Goal: Information Seeking & Learning: Learn about a topic

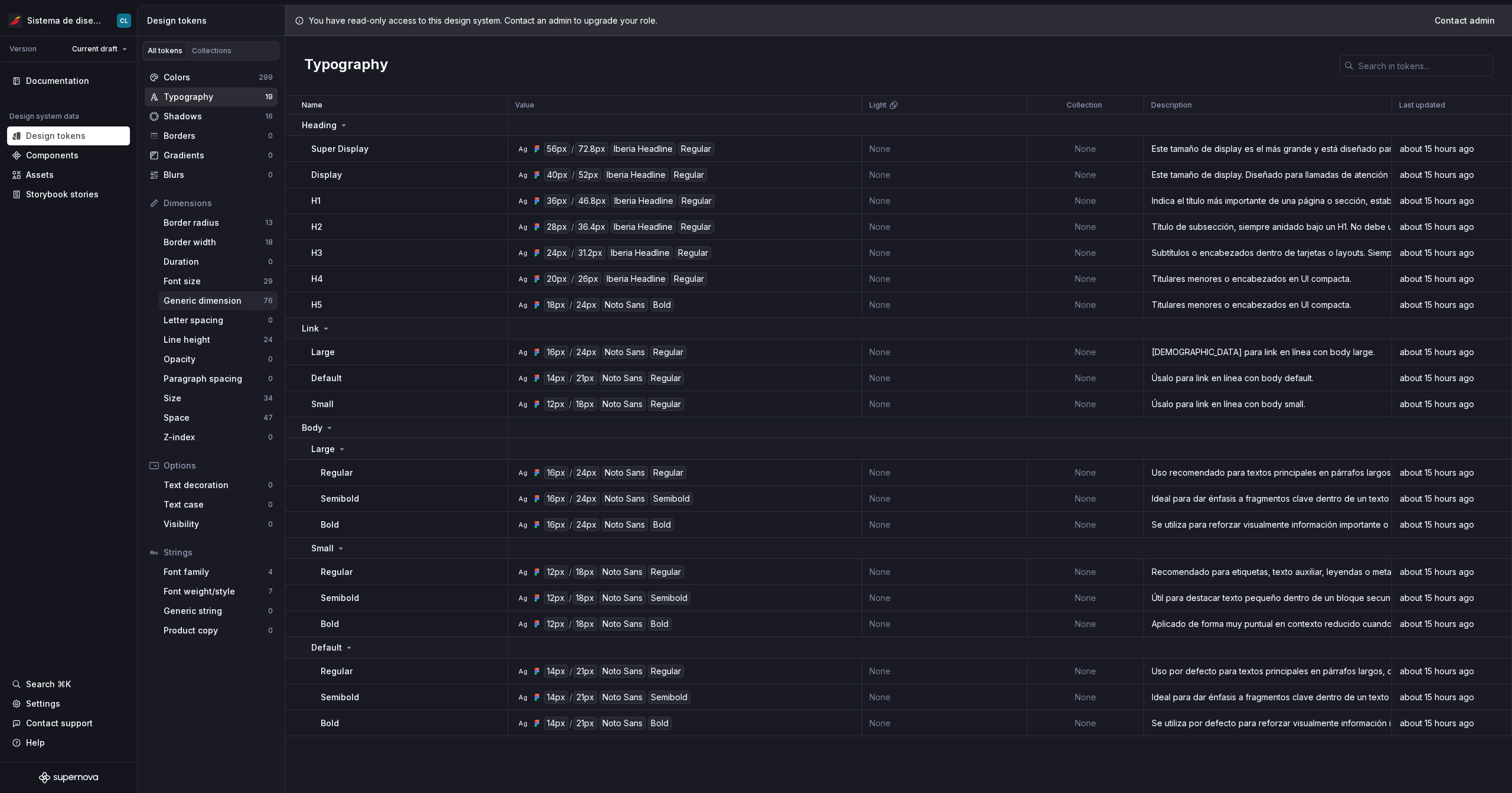
click at [215, 300] on div "Generic dimension" at bounding box center [213, 301] width 100 height 12
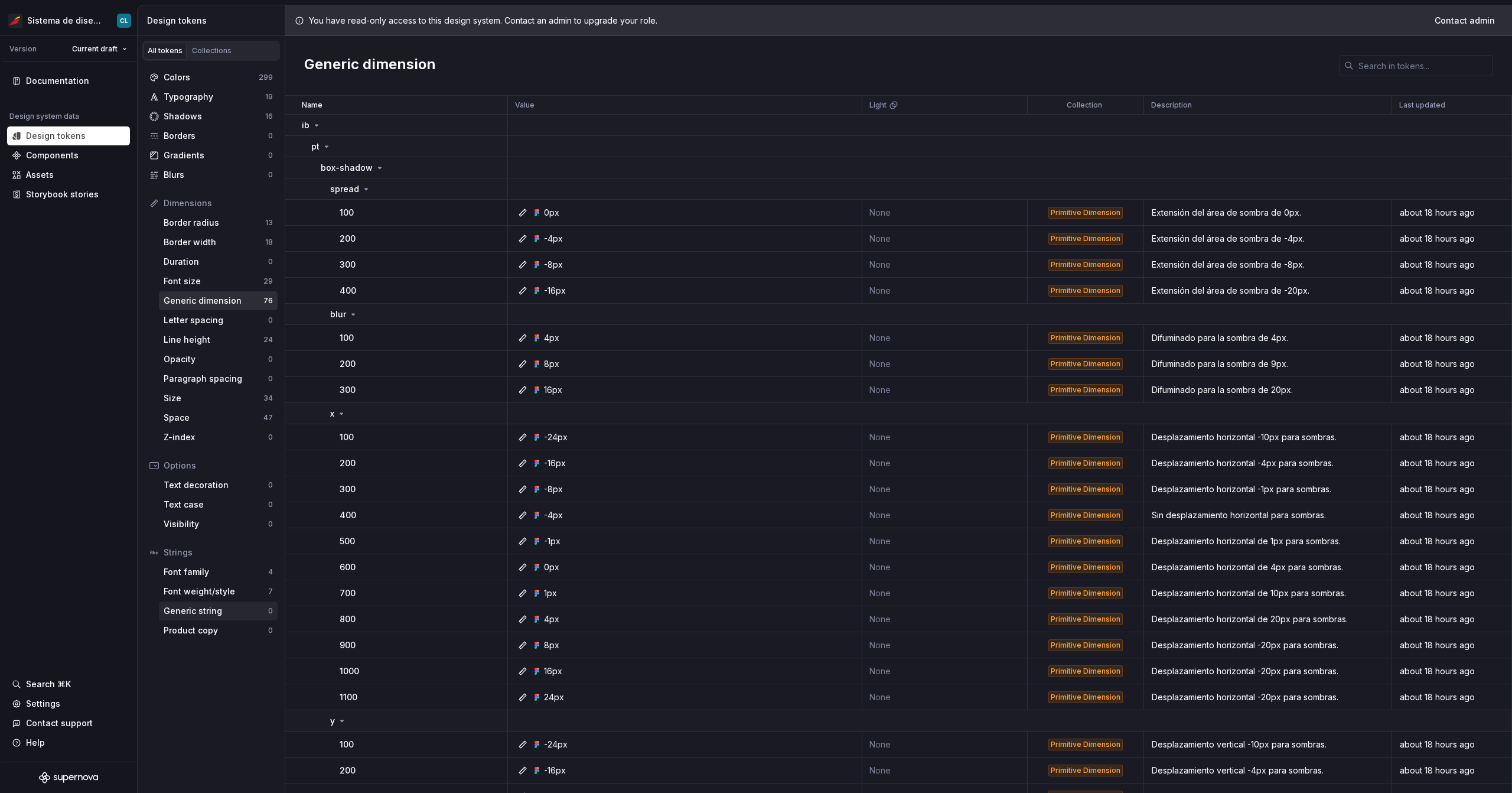
click at [198, 615] on div "Generic string" at bounding box center [216, 611] width 105 height 12
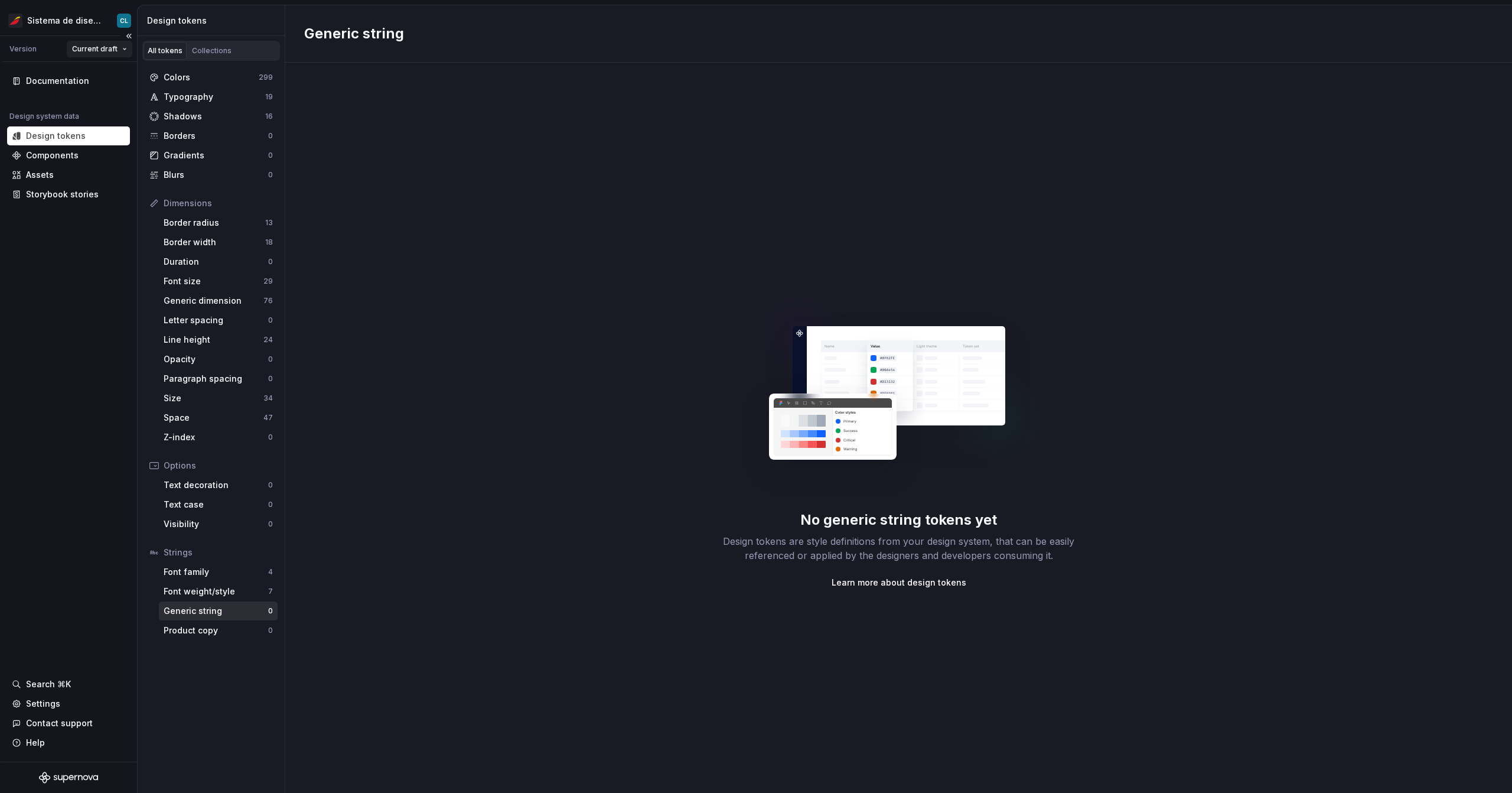
click at [102, 50] on html "Sistema de diseño Iberia CL Version Current draft Documentation Design system d…" at bounding box center [756, 396] width 1512 height 793
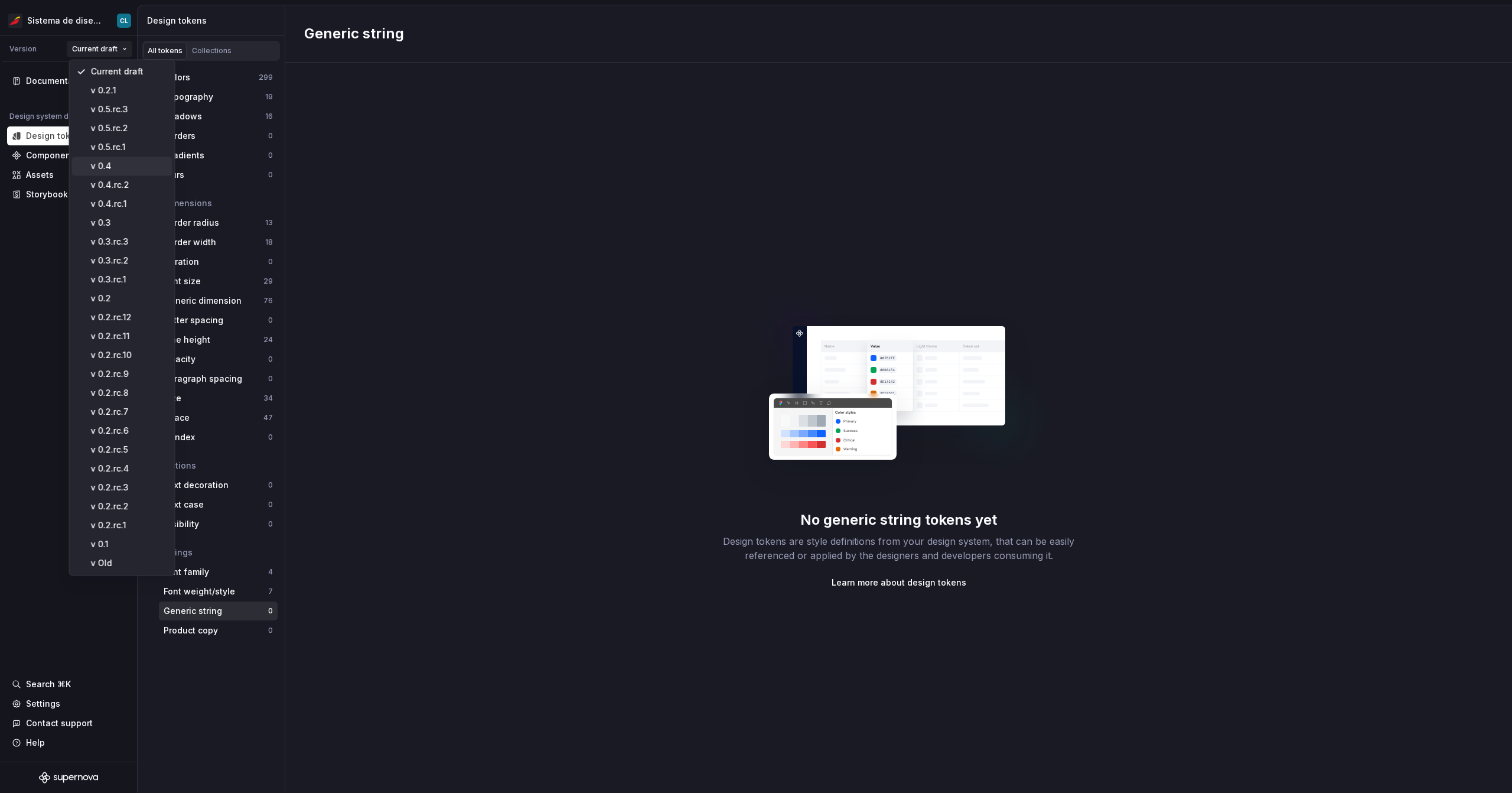
click at [122, 167] on div "v 0.4" at bounding box center [129, 166] width 76 height 12
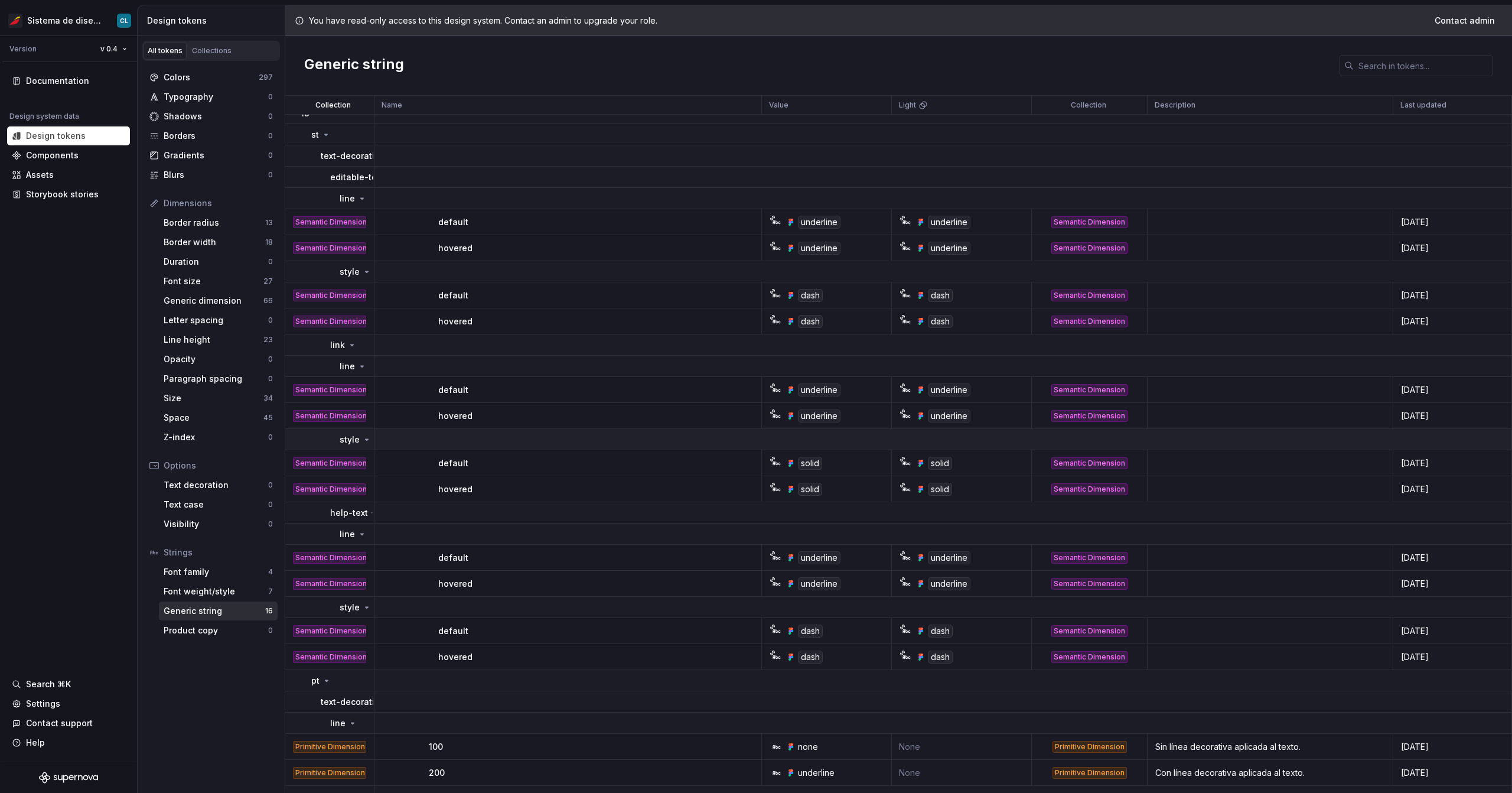
scroll to position [77, 0]
